Goal: Check status: Check status

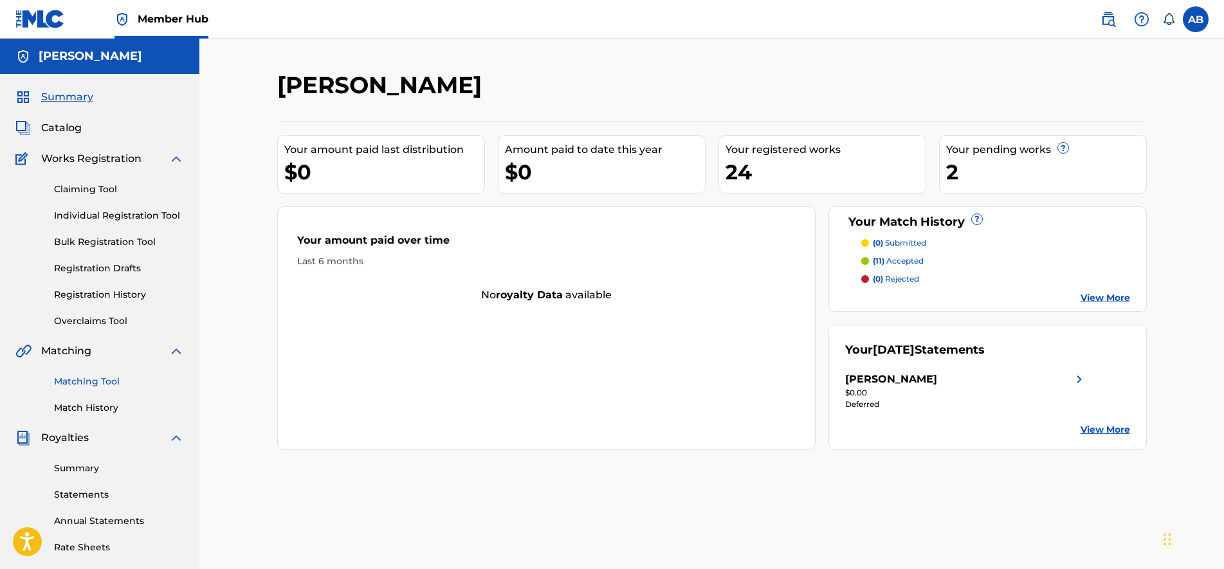
click at [90, 388] on link "Matching Tool" at bounding box center [119, 382] width 130 height 14
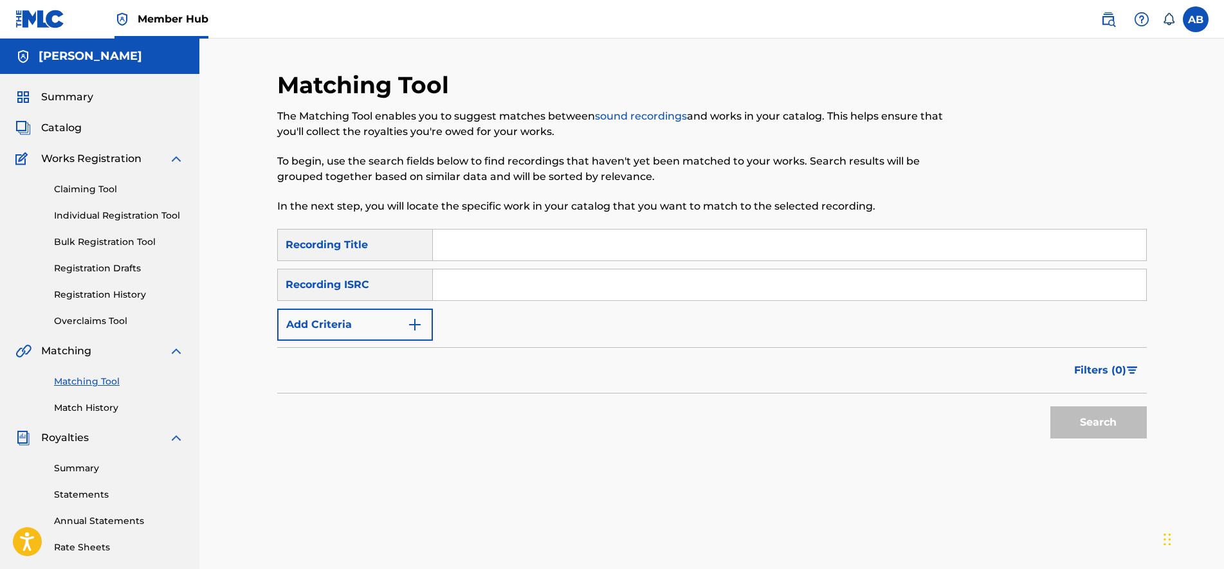
click at [96, 401] on div "Matching Tool Match History" at bounding box center [99, 387] width 169 height 56
click at [107, 376] on link "Matching Tool" at bounding box center [119, 382] width 130 height 14
click at [109, 422] on div "Summary Catalog Works Registration Claiming Tool Individual Registration Tool B…" at bounding box center [99, 405] width 199 height 662
click at [100, 496] on link "Statements" at bounding box center [119, 495] width 130 height 14
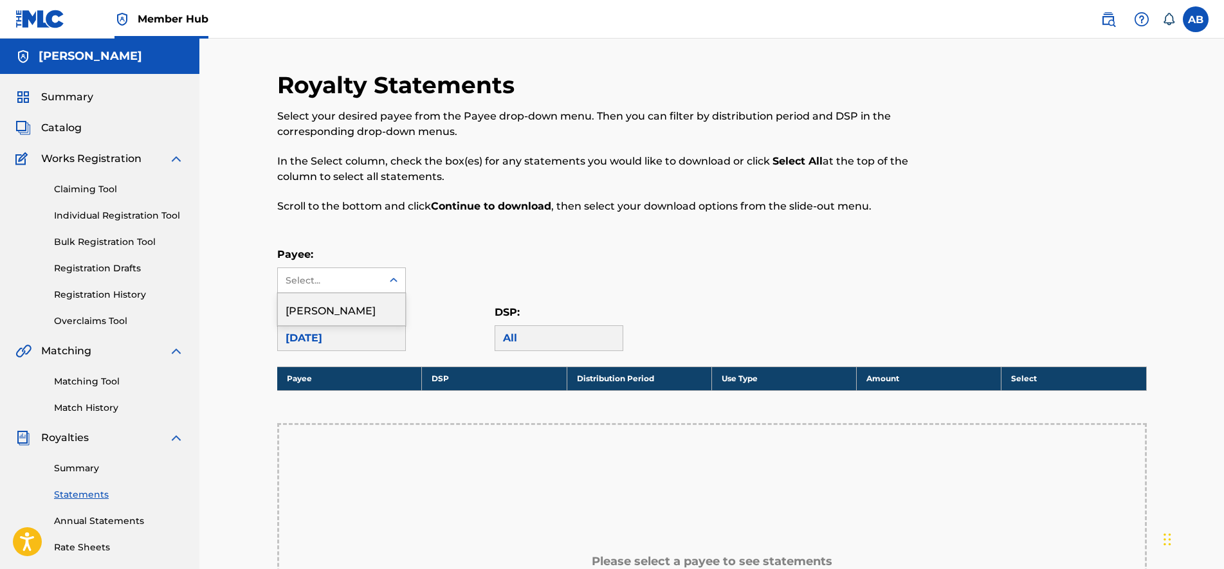
drag, startPoint x: 306, startPoint y: 268, endPoint x: 305, endPoint y: 283, distance: 14.8
click at [306, 268] on div "Select..." at bounding box center [330, 280] width 104 height 24
click at [309, 307] on div "[PERSON_NAME]" at bounding box center [341, 309] width 127 height 32
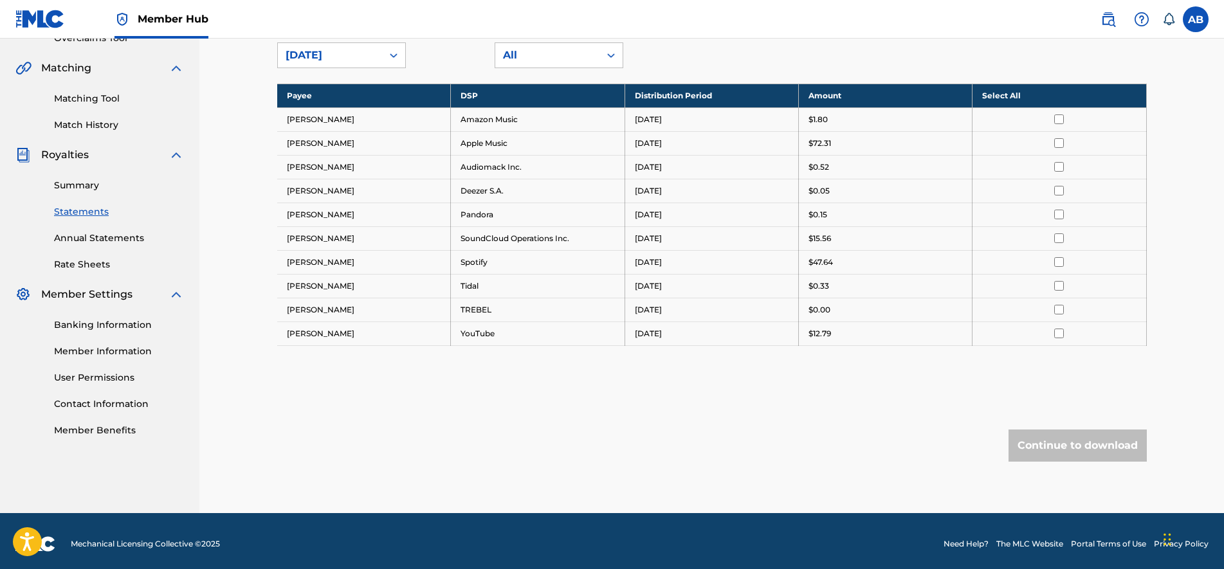
scroll to position [289, 0]
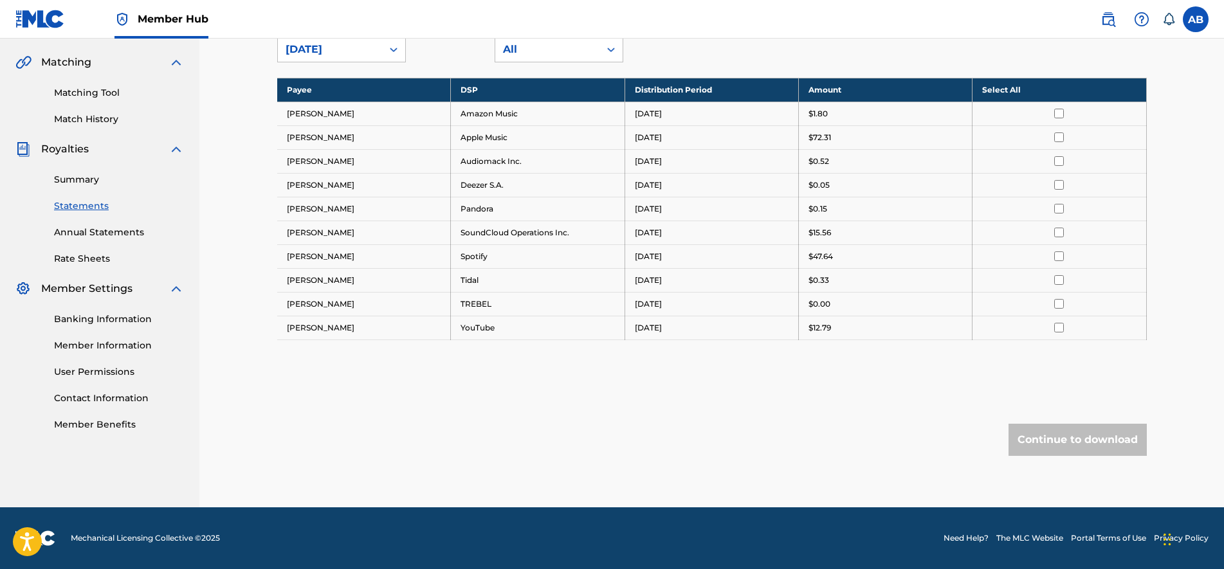
drag, startPoint x: 842, startPoint y: 230, endPoint x: 791, endPoint y: 235, distance: 51.0
click at [791, 235] on tr "Asome Bide Jr SoundCloud Operations Inc. [DATE] $15.56" at bounding box center [712, 233] width 870 height 24
drag, startPoint x: 791, startPoint y: 235, endPoint x: 834, endPoint y: 239, distance: 44.0
click at [834, 239] on td "$15.56" at bounding box center [885, 233] width 174 height 24
click at [800, 236] on td "$15.56" at bounding box center [885, 233] width 174 height 24
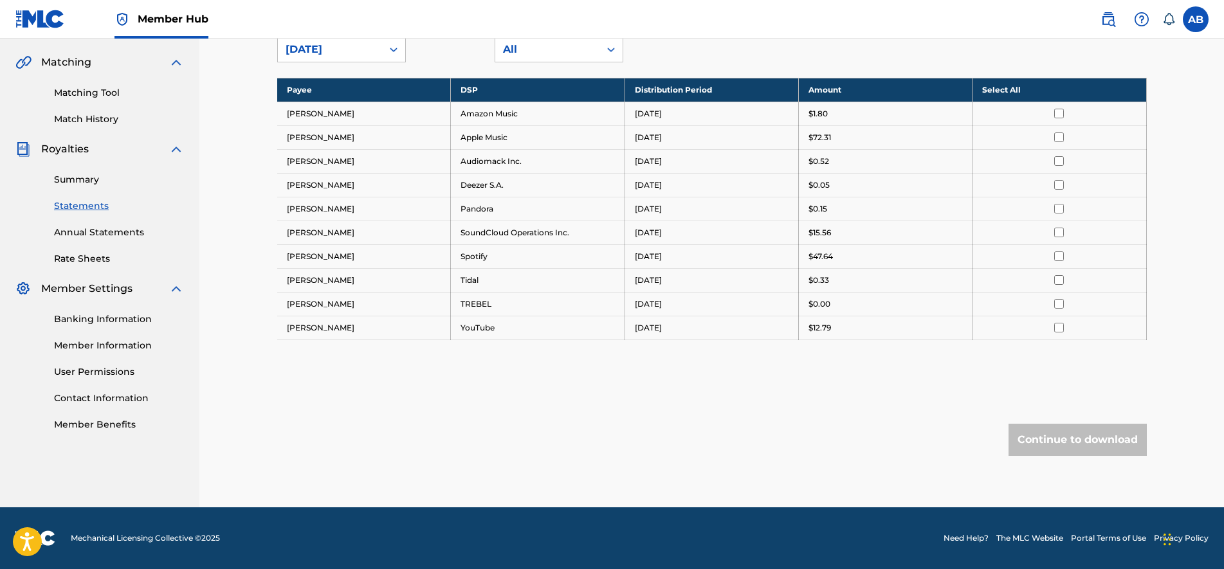
drag, startPoint x: 836, startPoint y: 239, endPoint x: 697, endPoint y: 253, distance: 139.7
click at [696, 254] on tbody "Payee DSP Distribution Period Amount Select All Asome Bide Jr Amazon Music [DAT…" at bounding box center [712, 209] width 870 height 262
drag, startPoint x: 697, startPoint y: 253, endPoint x: 823, endPoint y: 242, distance: 126.6
click at [823, 242] on td "$15.56" at bounding box center [885, 233] width 174 height 24
drag, startPoint x: 851, startPoint y: 229, endPoint x: 790, endPoint y: 228, distance: 61.1
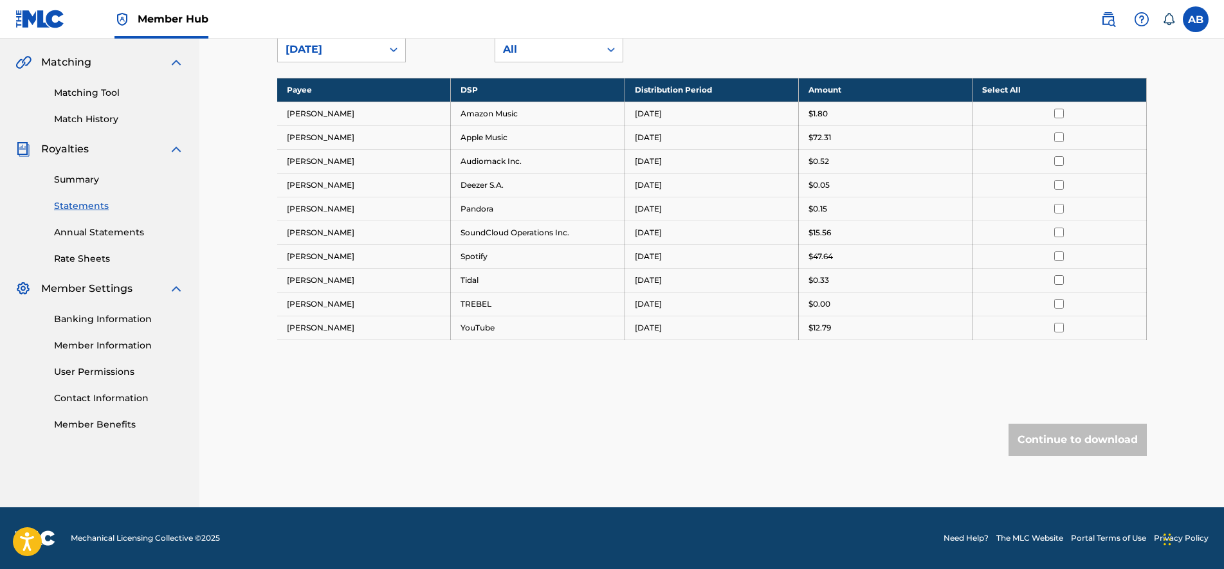
click at [790, 228] on tr "Asome Bide Jr SoundCloud Operations Inc. [DATE] $15.56" at bounding box center [712, 233] width 870 height 24
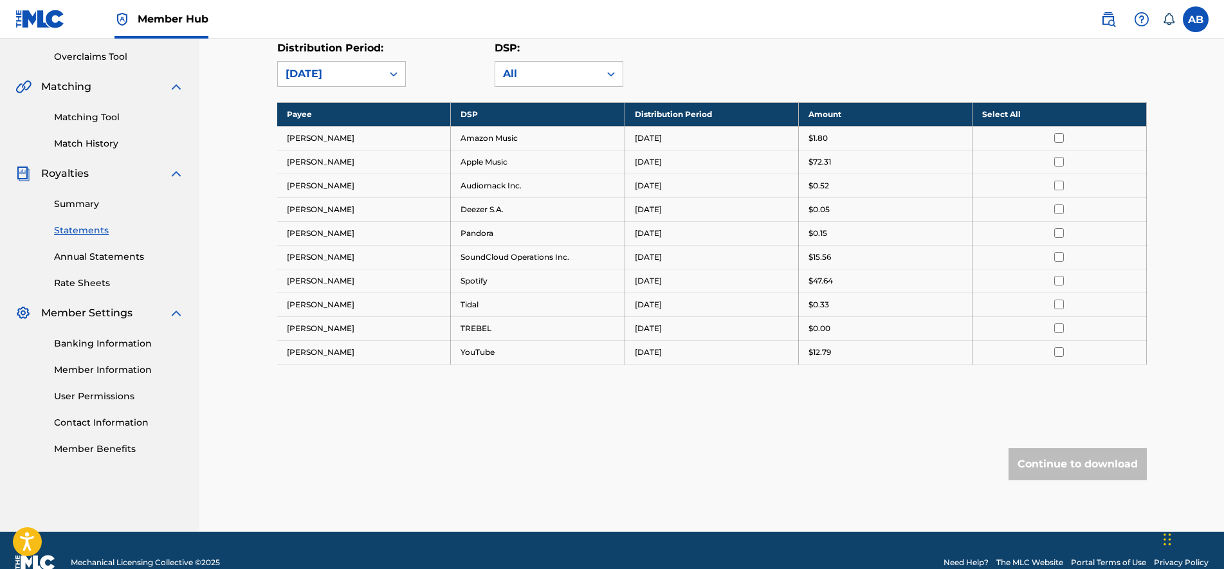
scroll to position [128, 0]
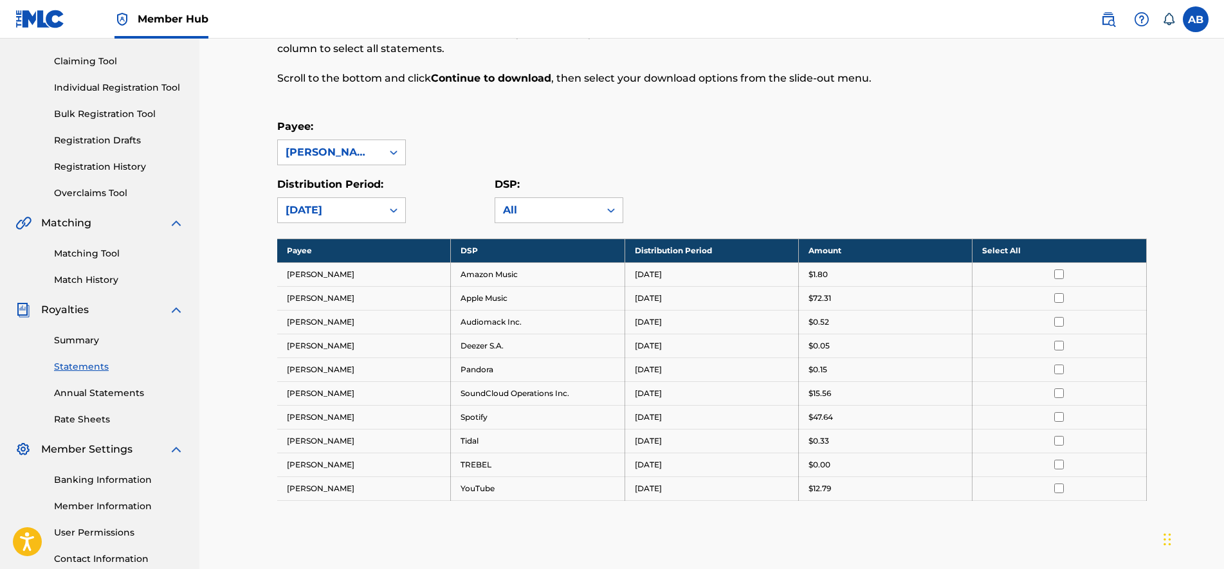
click at [792, 272] on td "[DATE]" at bounding box center [712, 275] width 174 height 24
click at [811, 322] on tbody "Payee DSP Distribution Period Amount Select All Asome Bide Jr Amazon Music [DAT…" at bounding box center [712, 370] width 870 height 262
drag, startPoint x: 812, startPoint y: 325, endPoint x: 814, endPoint y: 341, distance: 16.2
click at [807, 328] on td "$0.52" at bounding box center [885, 322] width 174 height 24
click at [817, 352] on td "$0.05" at bounding box center [885, 346] width 174 height 24
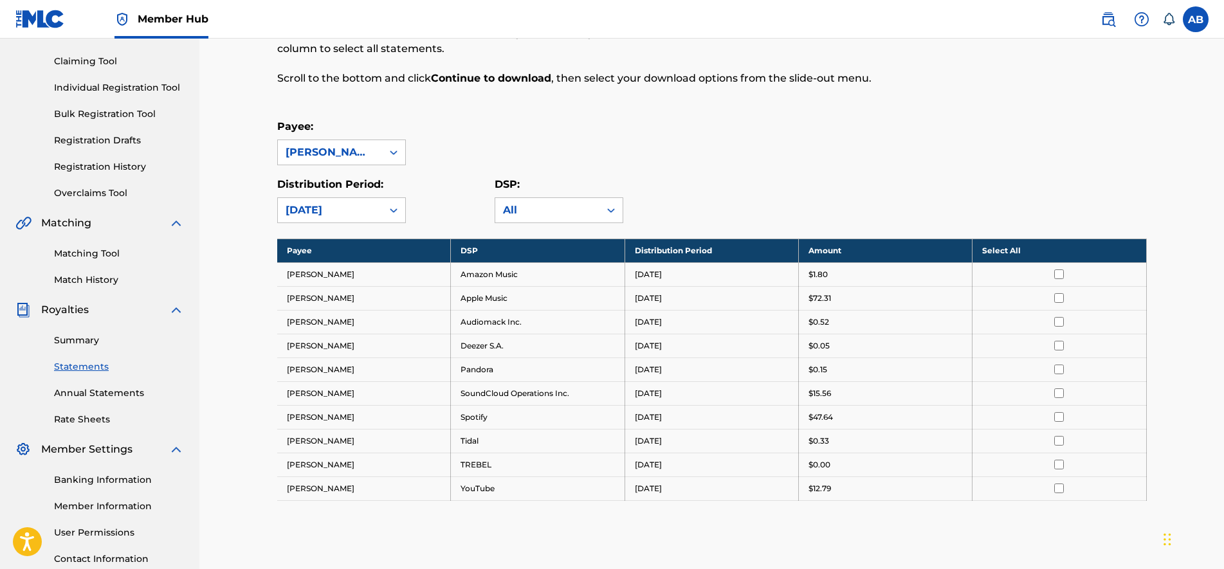
drag, startPoint x: 834, startPoint y: 414, endPoint x: 779, endPoint y: 410, distance: 55.4
click at [779, 410] on tr "Asome Bide Jr Spotify [DATE] $47.64" at bounding box center [712, 417] width 870 height 24
drag, startPoint x: 779, startPoint y: 410, endPoint x: 804, endPoint y: 424, distance: 29.1
click at [804, 424] on td "$47.64" at bounding box center [885, 417] width 174 height 24
click at [843, 273] on div "$1.80" at bounding box center [886, 275] width 154 height 12
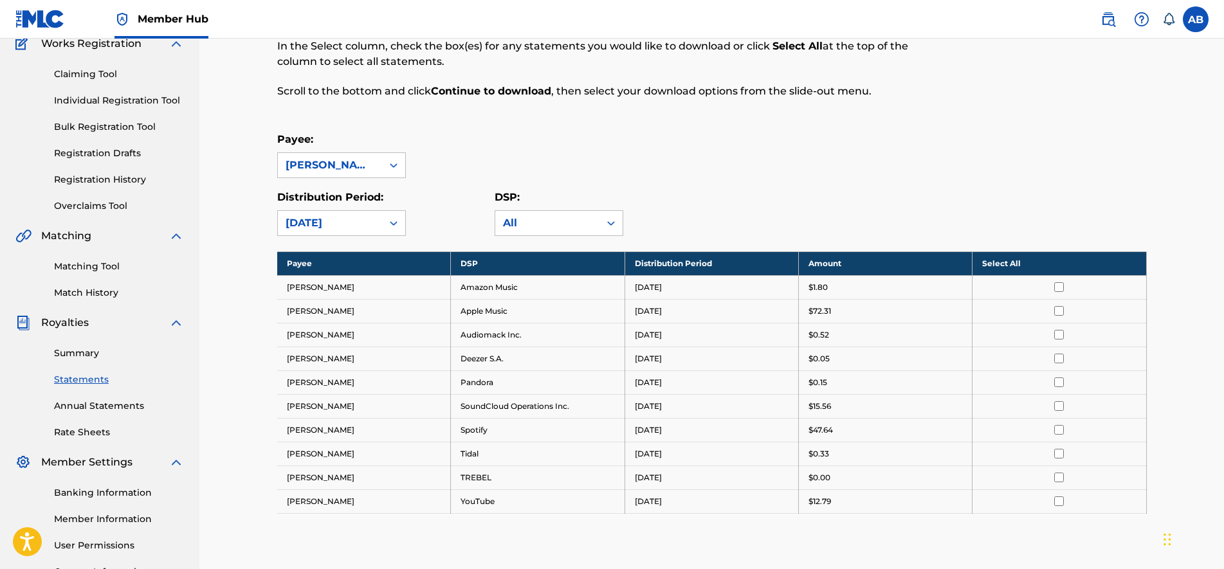
scroll to position [289, 0]
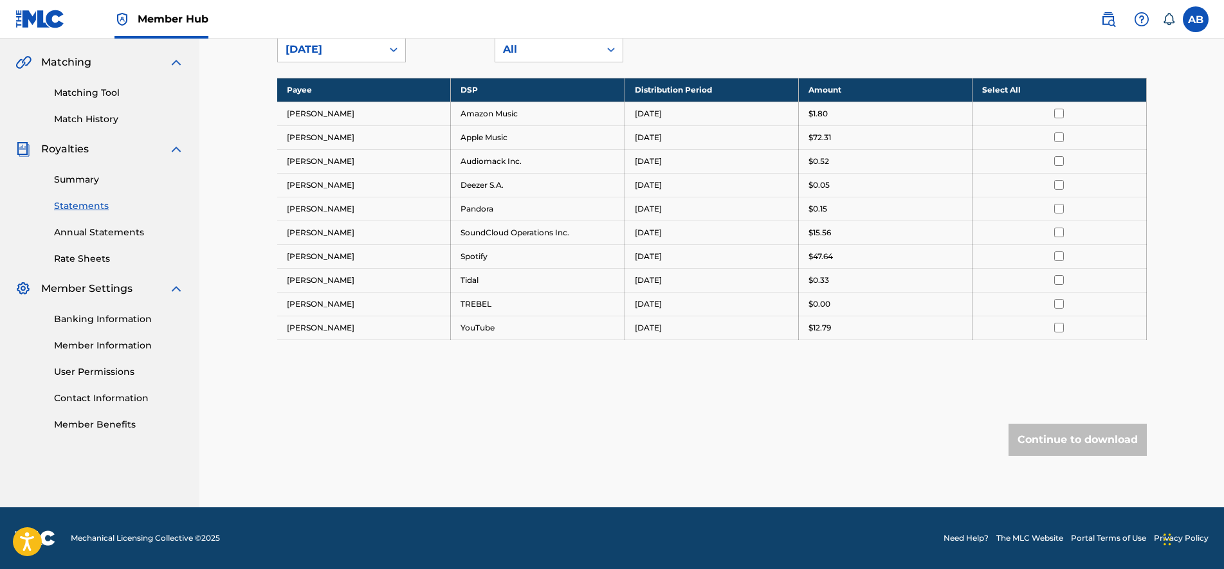
drag, startPoint x: 844, startPoint y: 234, endPoint x: 780, endPoint y: 234, distance: 63.7
click at [780, 234] on tr "Asome Bide Jr SoundCloud Operations Inc. [DATE] $15.56" at bounding box center [712, 233] width 870 height 24
drag, startPoint x: 780, startPoint y: 234, endPoint x: 863, endPoint y: 229, distance: 83.2
click at [863, 229] on div "$15.56" at bounding box center [886, 233] width 154 height 12
click at [829, 239] on td "$15.56" at bounding box center [885, 233] width 174 height 24
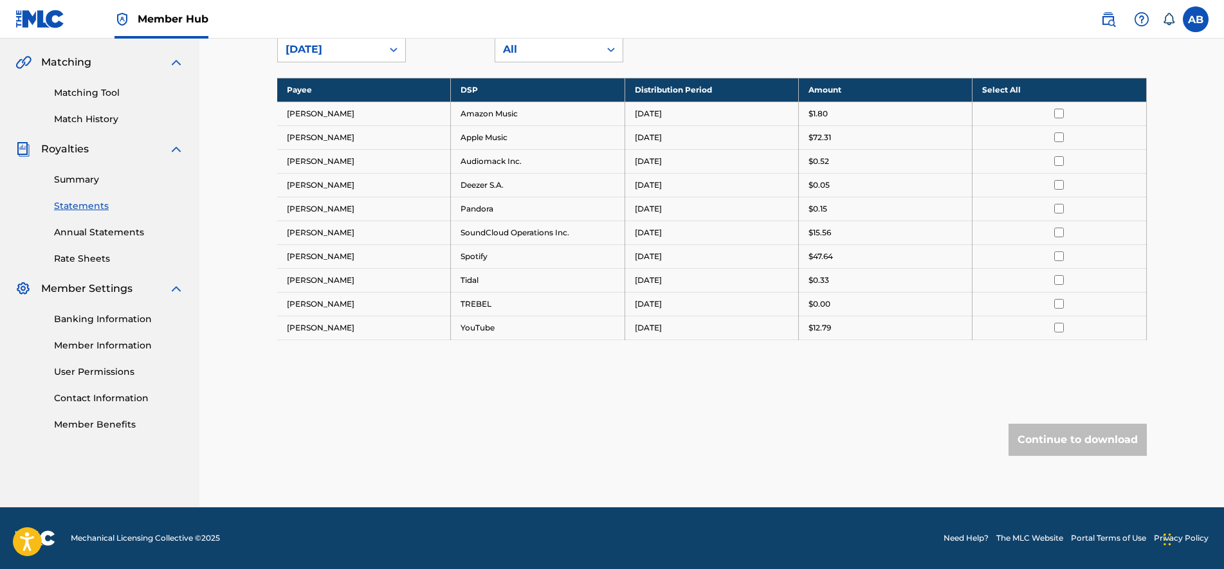
drag, startPoint x: 836, startPoint y: 233, endPoint x: 746, endPoint y: 235, distance: 90.8
click at [746, 235] on tr "Asome Bide Jr SoundCloud Operations Inc. [DATE] $15.56" at bounding box center [712, 233] width 870 height 24
drag, startPoint x: 746, startPoint y: 235, endPoint x: 758, endPoint y: 236, distance: 12.2
click at [758, 236] on td "[DATE]" at bounding box center [712, 233] width 174 height 24
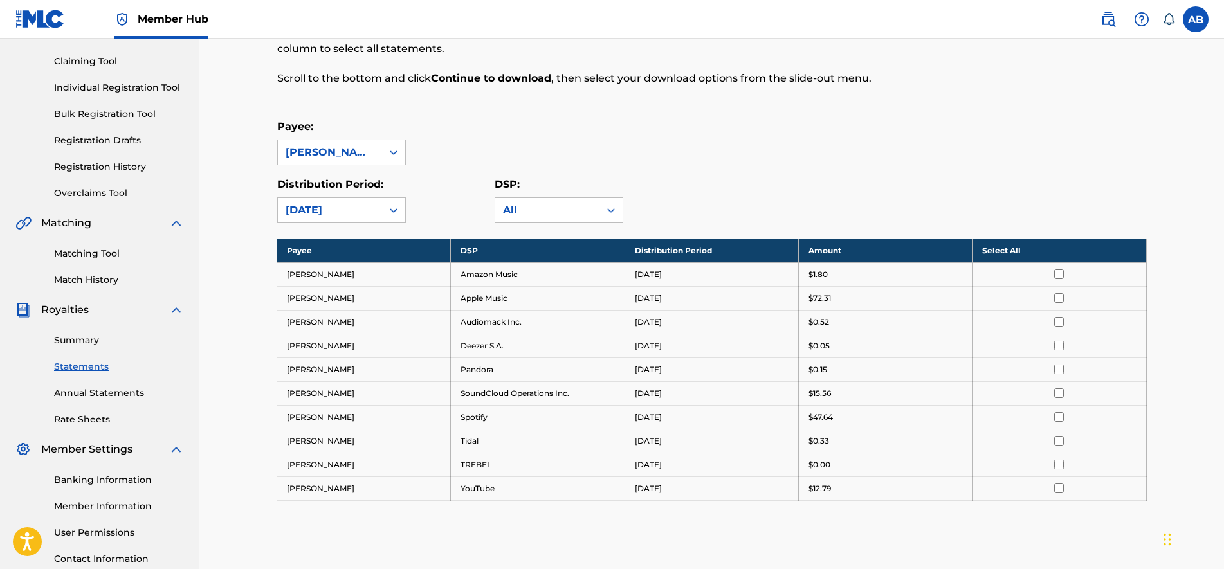
drag, startPoint x: 874, startPoint y: 364, endPoint x: 882, endPoint y: 373, distance: 11.9
click at [875, 365] on div "$0.15" at bounding box center [886, 370] width 154 height 12
drag, startPoint x: 809, startPoint y: 392, endPoint x: 782, endPoint y: 389, distance: 27.2
click at [782, 389] on tr "Asome Bide Jr SoundCloud Operations Inc. [DATE] $15.56" at bounding box center [712, 394] width 870 height 24
click at [715, 168] on div "Payee: [PERSON_NAME] Distribution Period: [DATE] DSP: All" at bounding box center [712, 171] width 870 height 104
